Goal: Transaction & Acquisition: Subscribe to service/newsletter

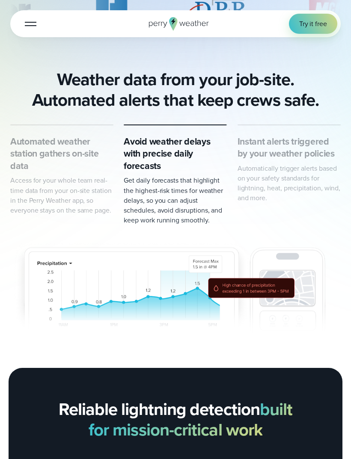
scroll to position [261, 0]
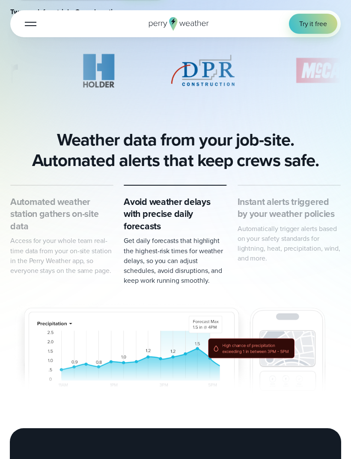
click at [320, 23] on span "Try it free" at bounding box center [313, 24] width 28 height 10
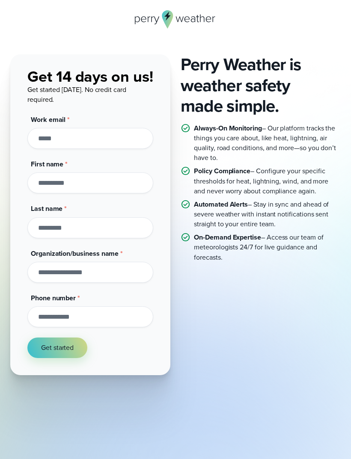
click at [93, 317] on input "Phone number *" at bounding box center [90, 317] width 126 height 21
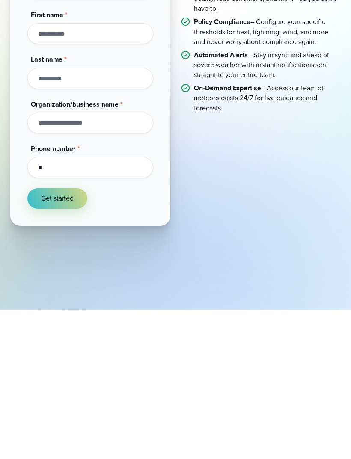
scroll to position [5, 0]
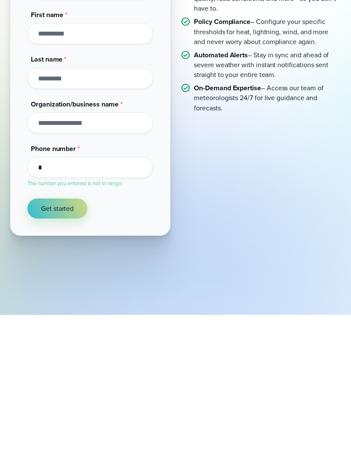
click at [60, 348] on span "Get started" at bounding box center [57, 353] width 33 height 10
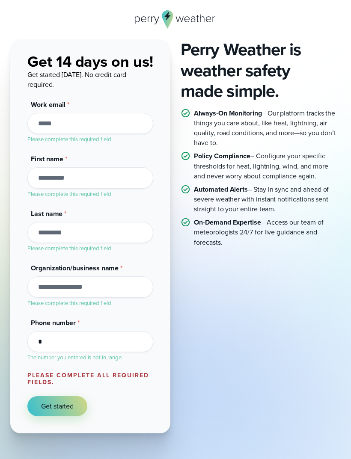
click at [69, 344] on input "*" at bounding box center [90, 341] width 126 height 21
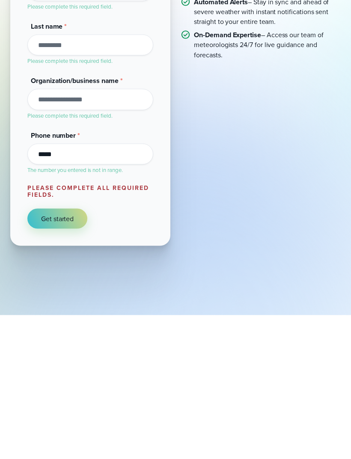
type input "*****"
click at [57, 353] on button "Get started" at bounding box center [57, 363] width 60 height 20
click at [67, 358] on span "Get started" at bounding box center [57, 363] width 33 height 10
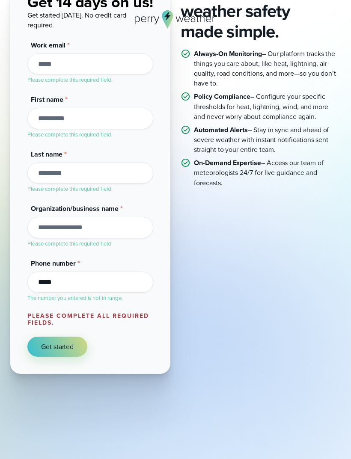
scroll to position [21, 0]
